Goal: Transaction & Acquisition: Purchase product/service

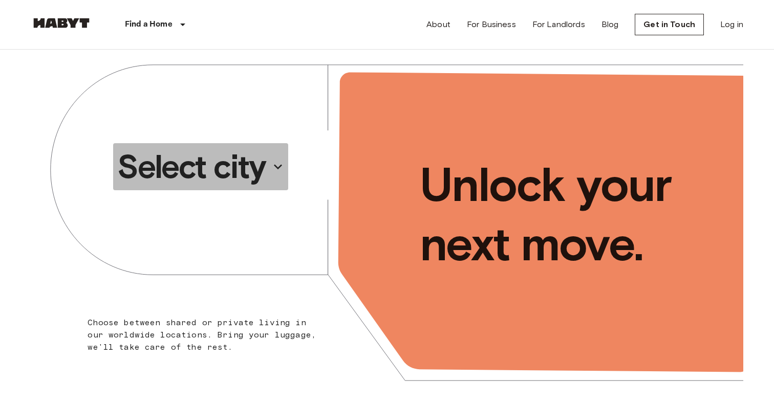
click at [274, 166] on icon "button" at bounding box center [278, 167] width 16 height 16
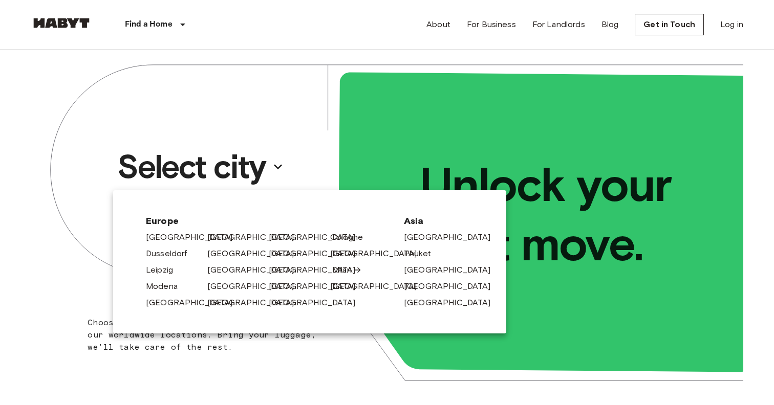
click at [346, 268] on link "Milan" at bounding box center [347, 270] width 30 height 12
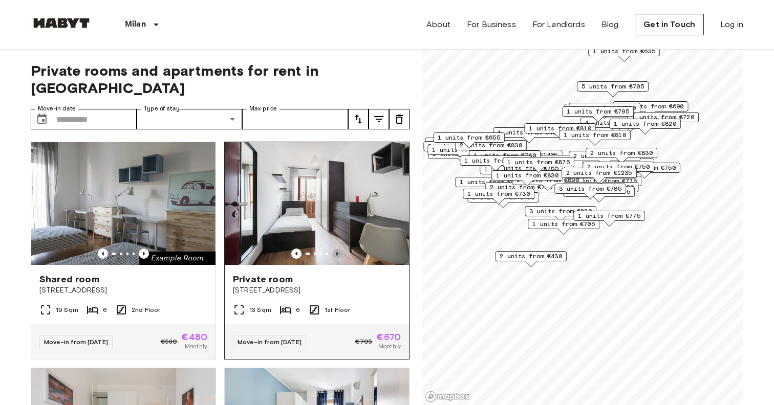
click at [336, 249] on icon "Previous image" at bounding box center [337, 254] width 10 height 10
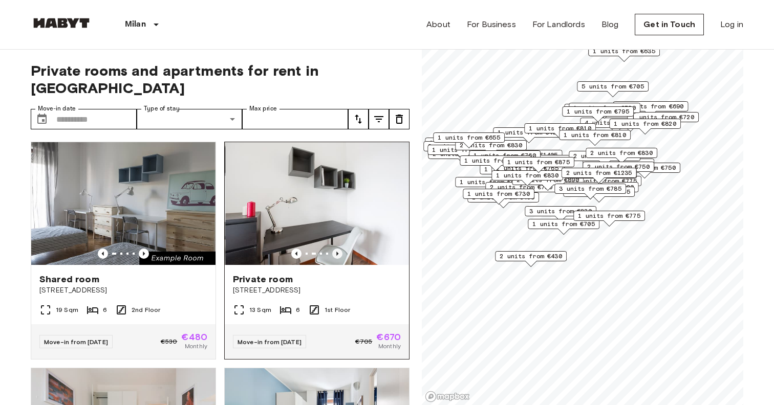
click at [336, 249] on icon "Previous image" at bounding box center [337, 254] width 10 height 10
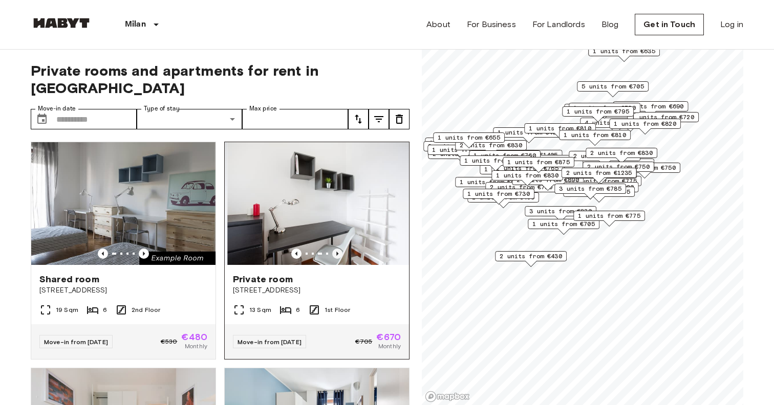
click at [336, 249] on icon "Previous image" at bounding box center [337, 254] width 10 height 10
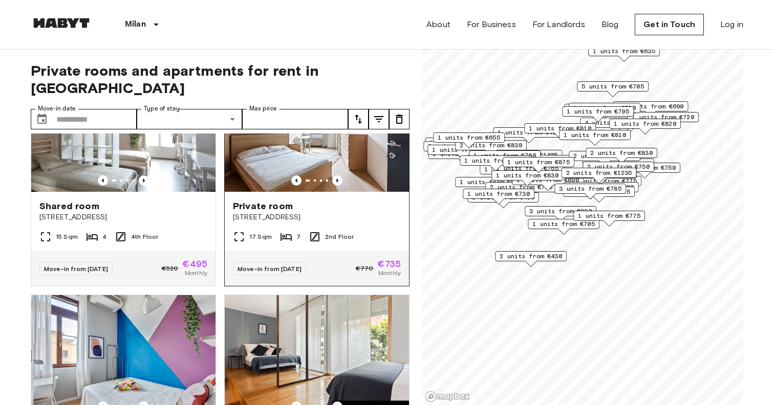
scroll to position [522, 0]
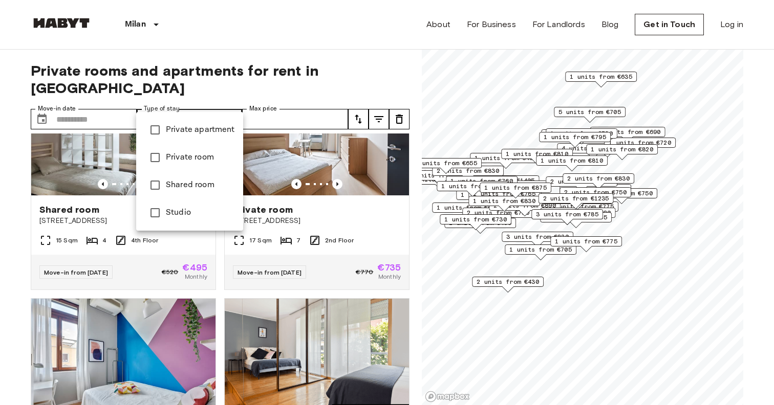
click at [193, 160] on span "Private room" at bounding box center [200, 157] width 69 height 12
type input "**********"
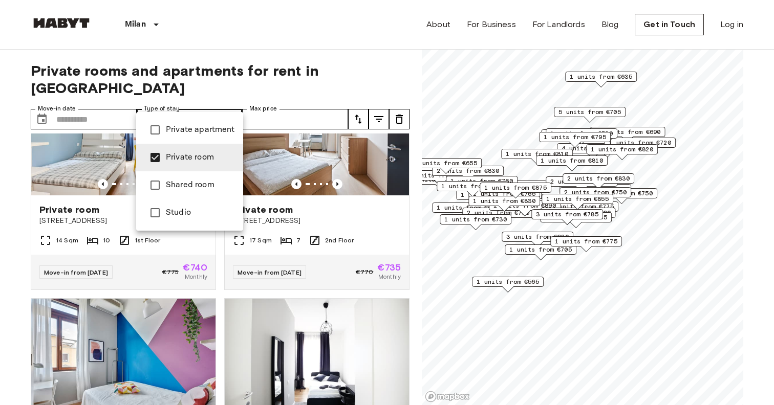
click at [289, 101] on div at bounding box center [387, 202] width 774 height 405
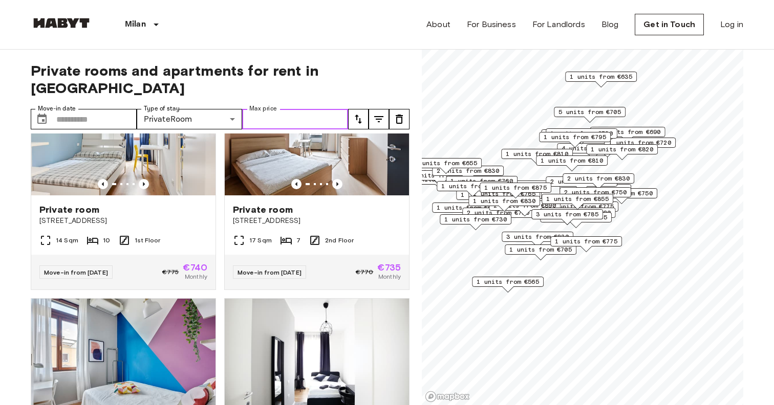
click at [325, 109] on input "Max price" at bounding box center [295, 119] width 106 height 20
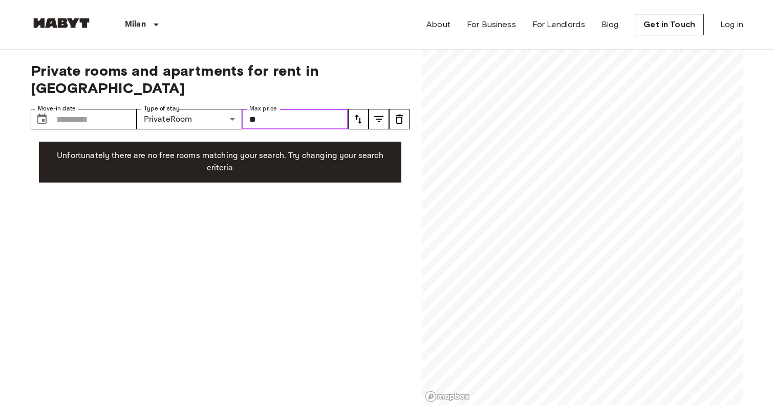
type input "*"
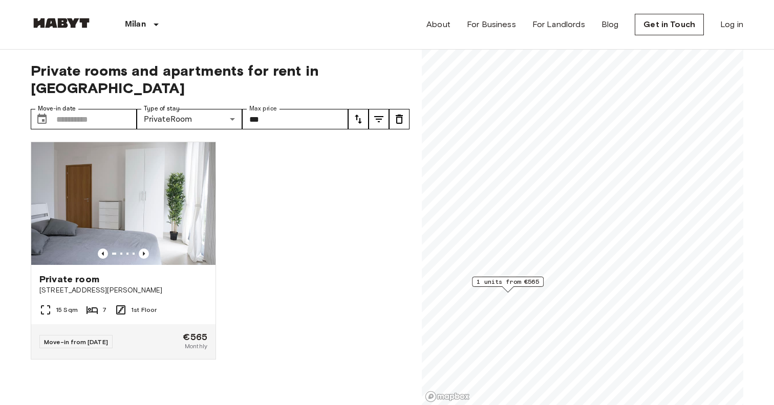
click at [307, 158] on div "Private room Via Giuseppe De Finetti 13 15 Sqm 7 1st Floor Move-in from 01 Dec …" at bounding box center [216, 270] width 387 height 272
click at [297, 109] on input "***" at bounding box center [295, 119] width 106 height 20
type input "*"
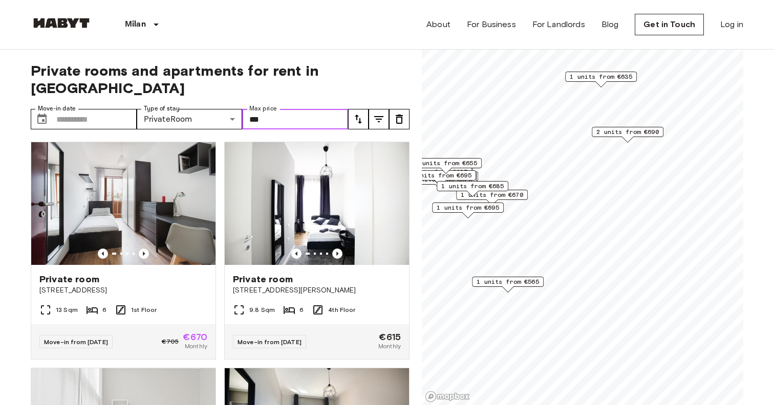
type input "***"
click at [363, 67] on span "Private rooms and apartments for rent in Milan" at bounding box center [220, 79] width 379 height 35
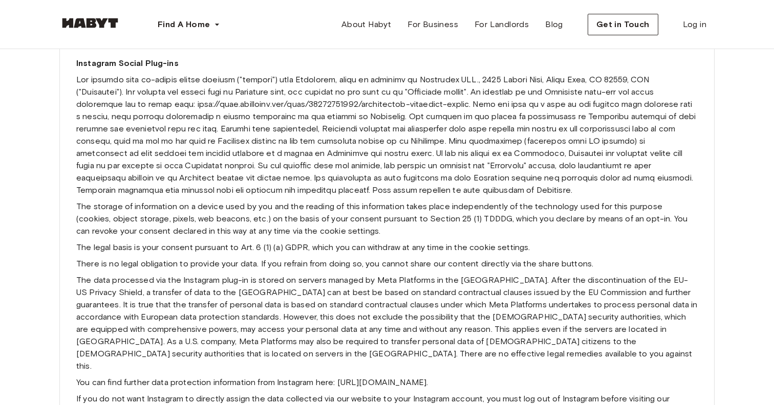
scroll to position [4317, 0]
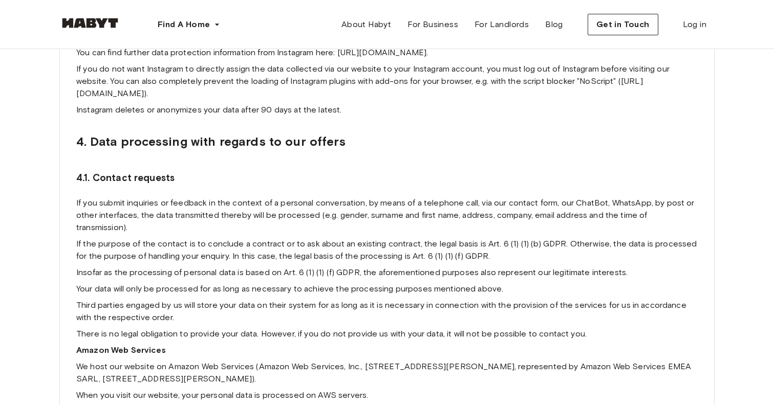
click at [443, 245] on p "If the purpose of the contact is to conclude a contract or to ask about an exis…" at bounding box center [386, 250] width 621 height 25
drag, startPoint x: 410, startPoint y: 242, endPoint x: 489, endPoint y: 247, distance: 78.4
click at [489, 247] on p "If the purpose of the contact is to conclude a contract or to ask about an exis…" at bounding box center [386, 250] width 621 height 25
drag, startPoint x: 489, startPoint y: 245, endPoint x: 412, endPoint y: 245, distance: 77.3
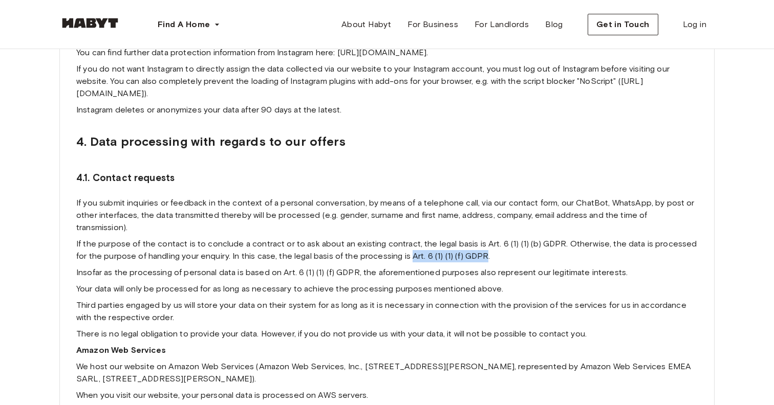
click at [412, 245] on p "If the purpose of the contact is to conclude a contract or to ask about an exis…" at bounding box center [386, 250] width 621 height 25
click at [277, 242] on p "If the purpose of the contact is to conclude a contract or to ask about an exis…" at bounding box center [386, 250] width 621 height 25
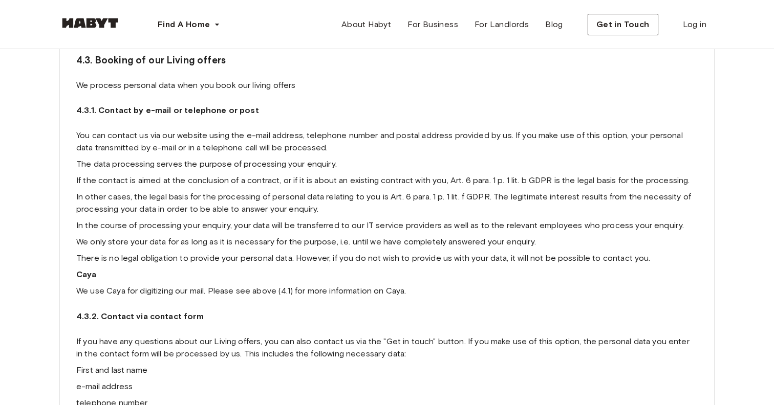
scroll to position [5264, 0]
drag, startPoint x: 450, startPoint y: 143, endPoint x: 554, endPoint y: 145, distance: 103.9
click at [554, 173] on p "If the contact is aimed at the conclusion of a contract, or if it is about an e…" at bounding box center [386, 179] width 621 height 12
copy p "Art. 6 para. 1 p. 1 lit. b GDPR"
click at [97, 23] on img at bounding box center [89, 23] width 61 height 10
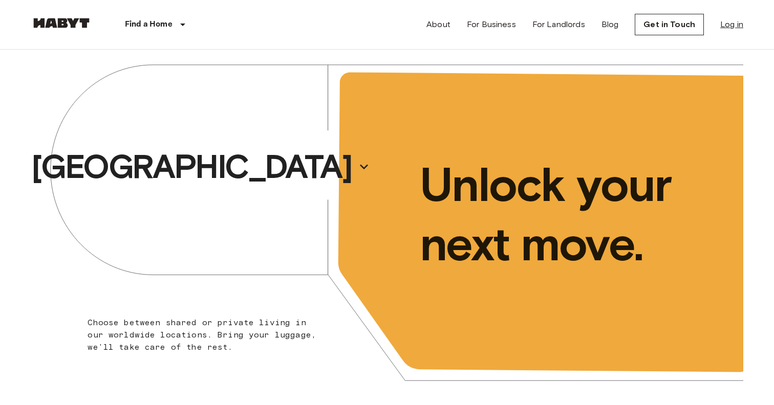
click at [731, 28] on link "Log in" at bounding box center [731, 24] width 23 height 12
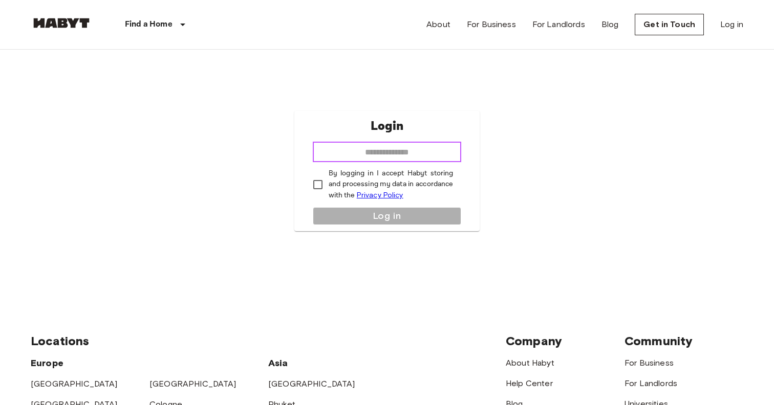
click at [354, 151] on input "email" at bounding box center [387, 152] width 149 height 20
type input "**********"
click at [313, 158] on input "**********" at bounding box center [387, 152] width 149 height 20
click at [305, 160] on div "**********" at bounding box center [387, 171] width 186 height 120
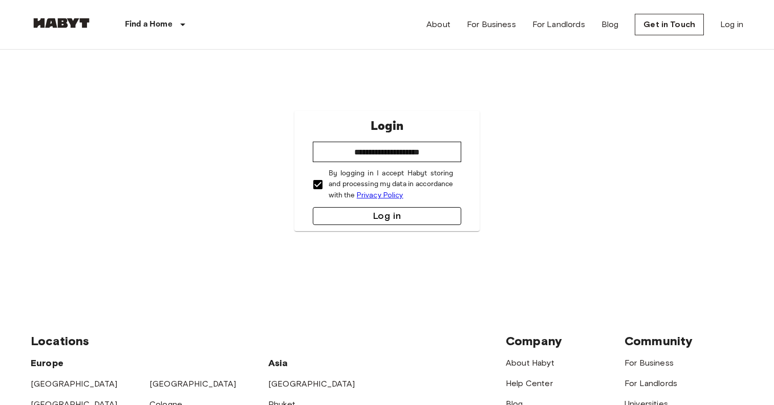
click at [325, 211] on button "Log in" at bounding box center [387, 216] width 149 height 18
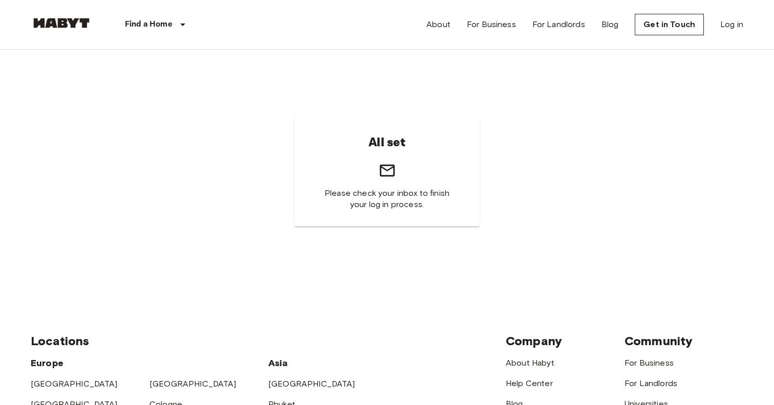
click at [64, 31] on link at bounding box center [61, 25] width 61 height 14
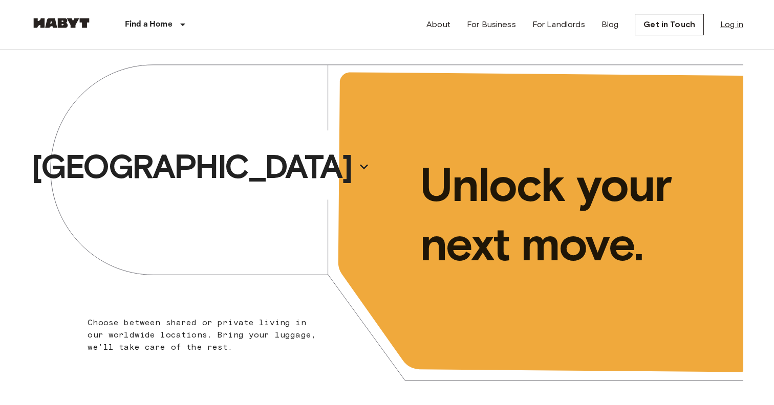
click at [735, 21] on link "Log in" at bounding box center [731, 24] width 23 height 12
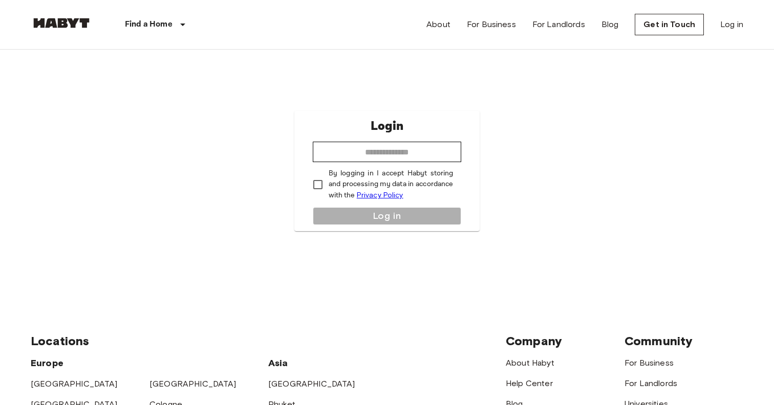
click at [314, 86] on div "Login ​ By logging in I accept Habyt storing and processing my data in accordan…" at bounding box center [387, 171] width 712 height 243
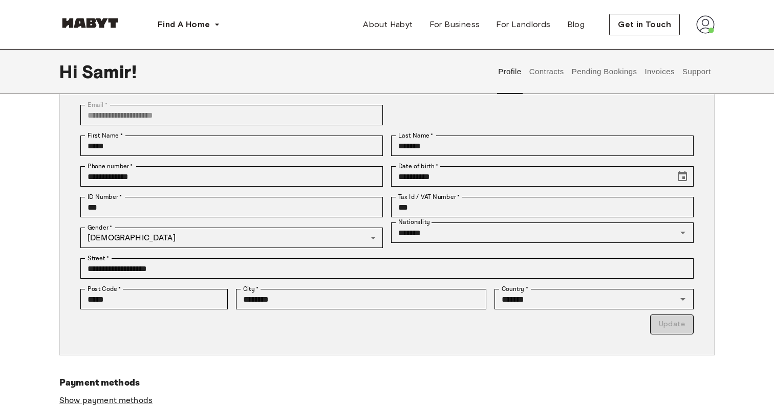
scroll to position [73, 0]
click at [712, 26] on img at bounding box center [705, 24] width 18 height 18
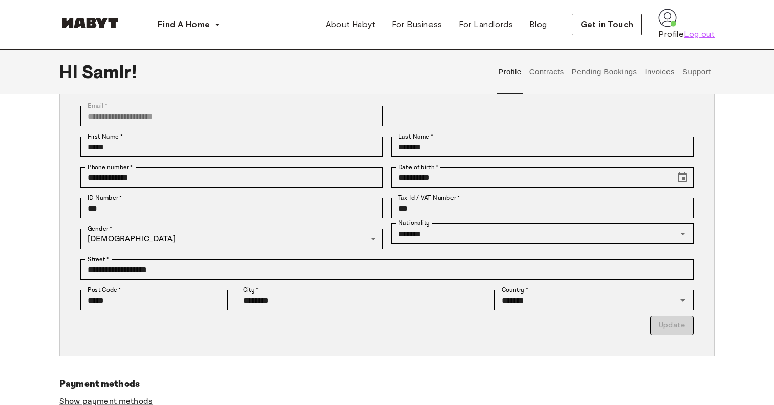
click at [683, 40] on span "Log out" at bounding box center [698, 34] width 31 height 12
